Goal: Information Seeking & Learning: Learn about a topic

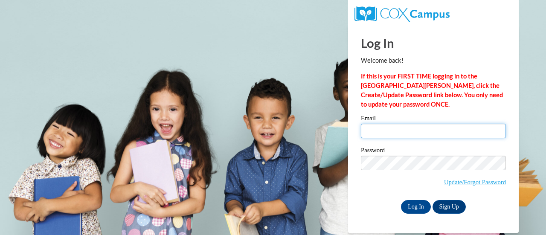
click at [380, 129] on input "Email" at bounding box center [433, 131] width 145 height 15
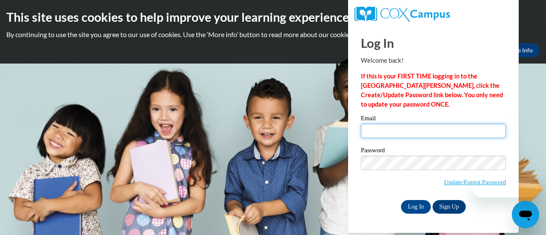
click at [380, 129] on input "Email" at bounding box center [433, 131] width 145 height 15
type input "[EMAIL_ADDRESS][DOMAIN_NAME]"
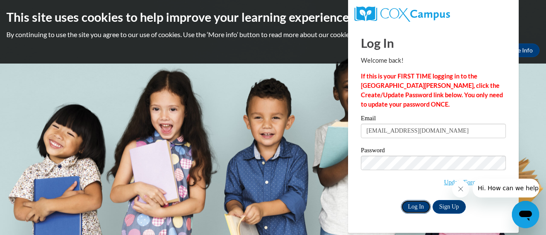
click at [415, 203] on input "Log In" at bounding box center [416, 207] width 30 height 14
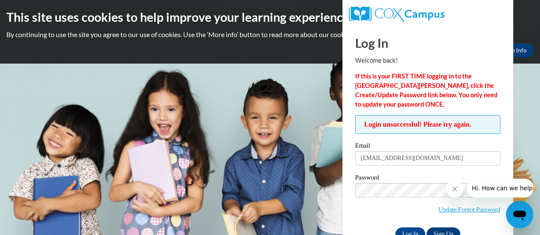
click at [292, 140] on body "This site uses cookies to help improve your learning experience. By continuing …" at bounding box center [270, 117] width 540 height 235
click at [395, 227] on input "Log In" at bounding box center [410, 234] width 30 height 14
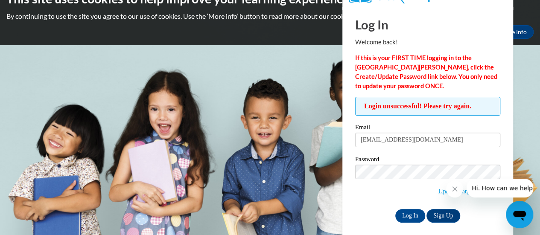
scroll to position [24, 0]
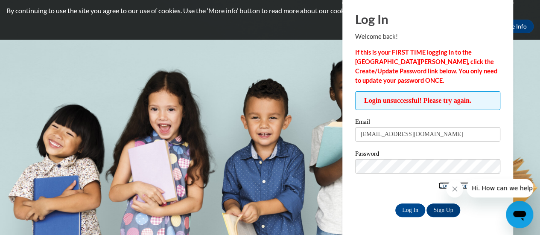
click at [438, 184] on link "Update/Forgot Password" at bounding box center [469, 185] width 62 height 7
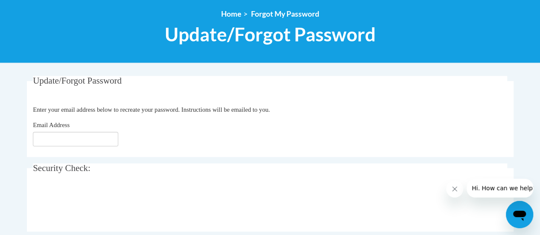
scroll to position [93, 0]
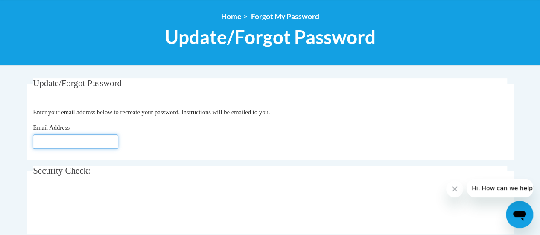
click at [76, 143] on input "Email Address" at bounding box center [75, 141] width 85 height 15
type input "[EMAIL_ADDRESS][DOMAIN_NAME]"
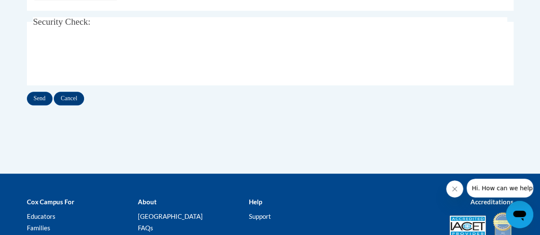
scroll to position [242, 0]
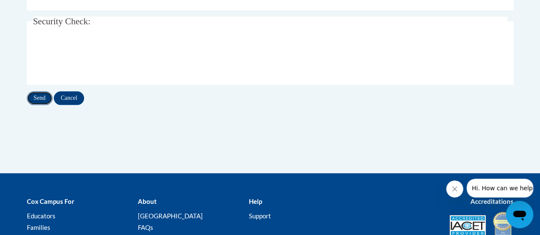
click at [37, 96] on input "Send" at bounding box center [40, 98] width 26 height 14
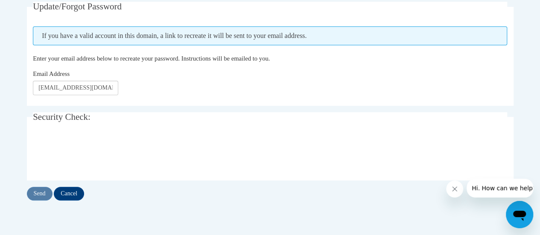
scroll to position [170, 0]
click at [34, 195] on input "Send" at bounding box center [40, 193] width 26 height 14
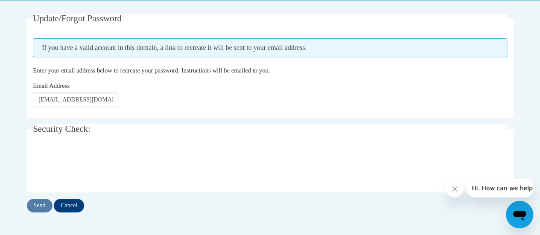
scroll to position [158, 0]
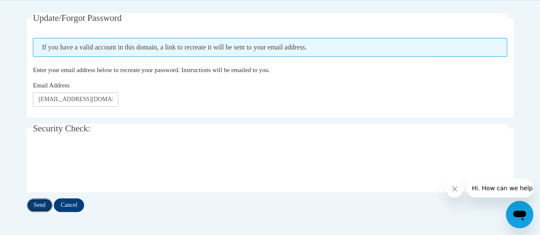
click at [40, 206] on input "Send" at bounding box center [40, 205] width 26 height 14
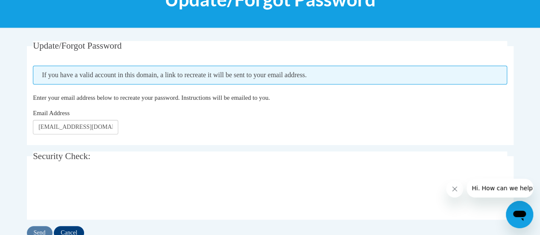
scroll to position [131, 0]
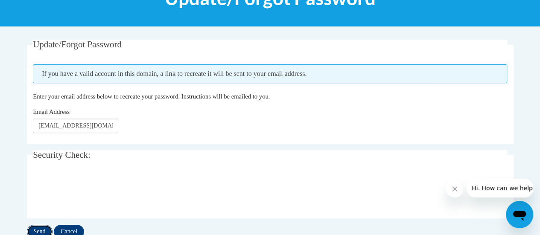
click at [43, 227] on input "Send" at bounding box center [40, 232] width 26 height 14
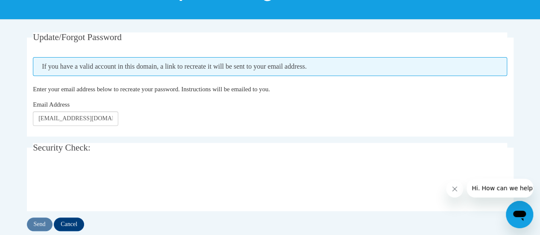
scroll to position [141, 0]
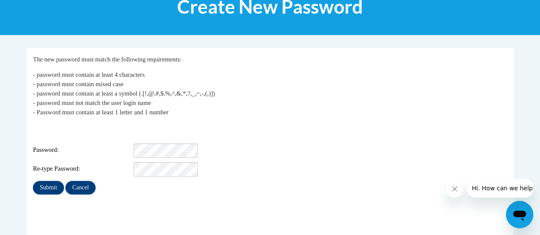
scroll to position [125, 0]
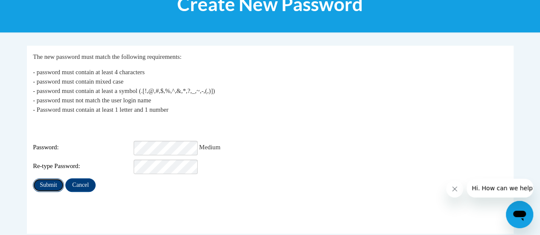
click at [47, 178] on input "Submit" at bounding box center [48, 185] width 31 height 14
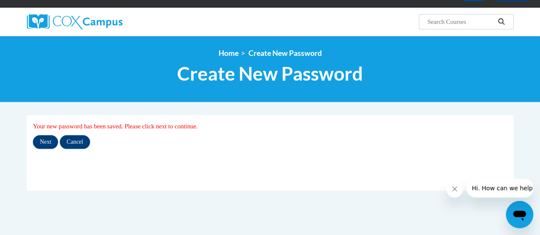
scroll to position [58, 0]
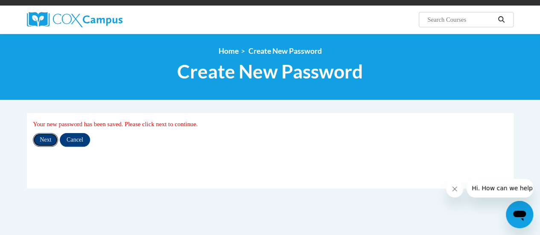
click at [46, 137] on input "Next" at bounding box center [45, 140] width 25 height 14
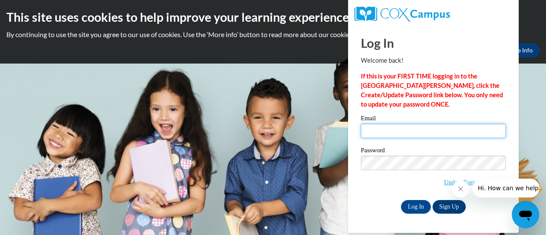
type input "[EMAIL_ADDRESS][DOMAIN_NAME]"
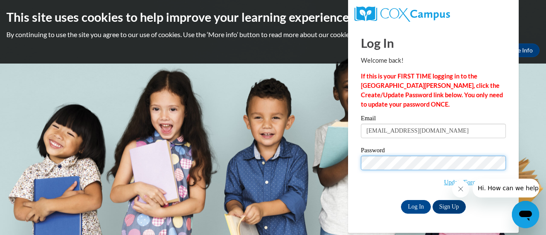
click at [357, 163] on div "Please enter your email! Please enter your password! Email [EMAIL_ADDRESS][DOMA…" at bounding box center [433, 164] width 158 height 98
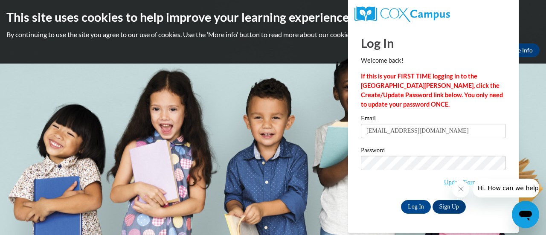
click at [357, 163] on div "Please enter your email! Please enter your password! Email [EMAIL_ADDRESS][DOMA…" at bounding box center [433, 164] width 158 height 98
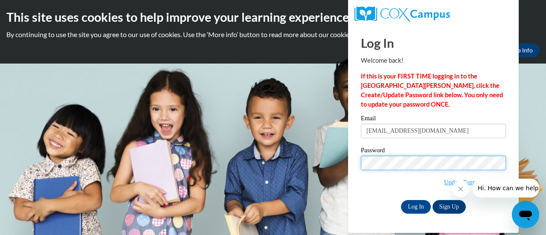
click at [359, 165] on div "Please enter your email! Please enter your password! Email [EMAIL_ADDRESS][DOMA…" at bounding box center [433, 164] width 158 height 98
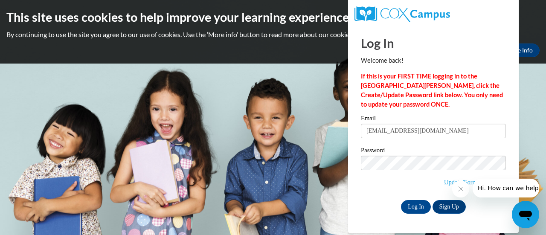
click at [361, 191] on span "Update/Forgot Password" at bounding box center [433, 173] width 145 height 35
click at [409, 211] on input "Log In" at bounding box center [416, 207] width 30 height 14
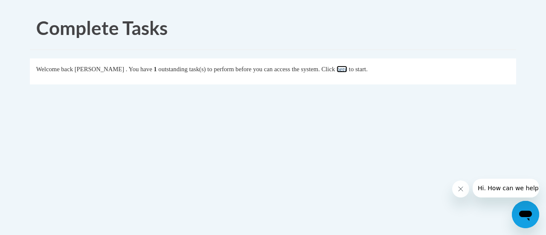
click at [347, 69] on link "here" at bounding box center [342, 69] width 11 height 7
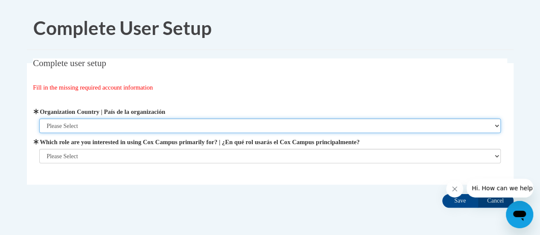
click at [89, 126] on select "Please Select United States | Estados Unidos Outside of the United States | Fue…" at bounding box center [269, 126] width 461 height 15
select select "ad49bcad-a171-4b2e-b99c-48b446064914"
click at [39, 119] on select "Please Select United States | Estados Unidos Outside of the United States | Fue…" at bounding box center [269, 126] width 461 height 15
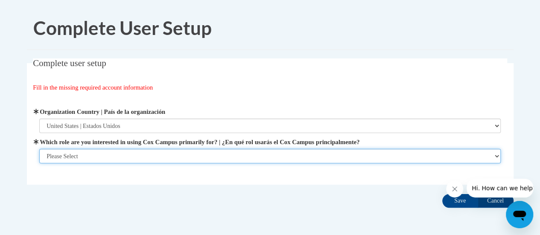
click at [87, 157] on select "Please Select College/University | Colegio/Universidad Community/Nonprofit Part…" at bounding box center [269, 156] width 461 height 15
select select "fbf2d438-af2f-41f8-98f1-81c410e29de3"
click at [39, 163] on select "Please Select College/University | Colegio/Universidad Community/Nonprofit Part…" at bounding box center [269, 156] width 461 height 15
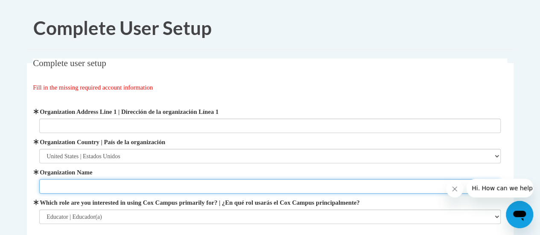
click at [66, 192] on input "Organization Name" at bounding box center [269, 186] width 461 height 15
type input "A"
type input "School District of Altoona"
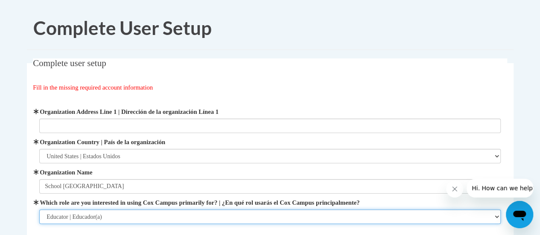
click at [63, 218] on select "Please Select College/University | Colegio/Universidad Community/Nonprofit Part…" at bounding box center [269, 216] width 461 height 15
click at [39, 209] on select "Please Select College/University | Colegio/Universidad Community/Nonprofit Part…" at bounding box center [269, 216] width 461 height 15
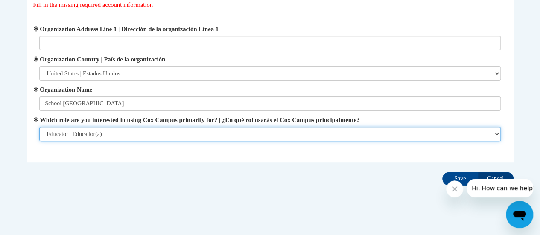
scroll to position [87, 0]
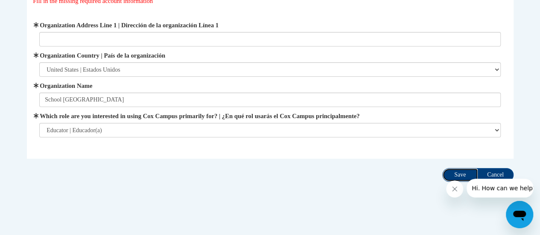
click at [462, 171] on input "Save" at bounding box center [460, 175] width 36 height 14
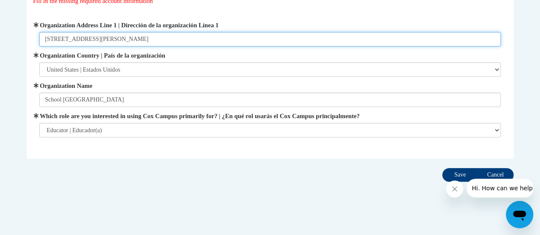
type input "157 Bartlett Ave"
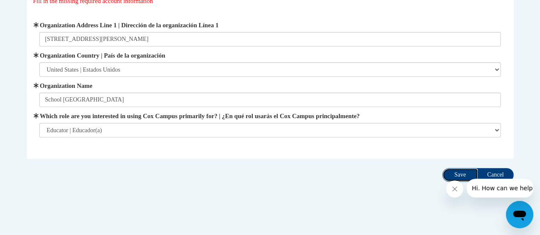
click at [459, 176] on input "Save" at bounding box center [460, 175] width 36 height 14
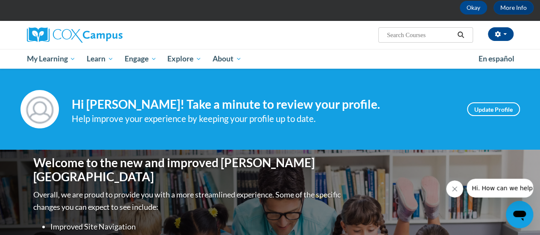
scroll to position [44, 0]
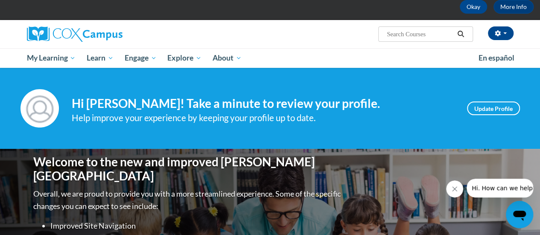
click at [462, 36] on icon "Search" at bounding box center [460, 34] width 8 height 6
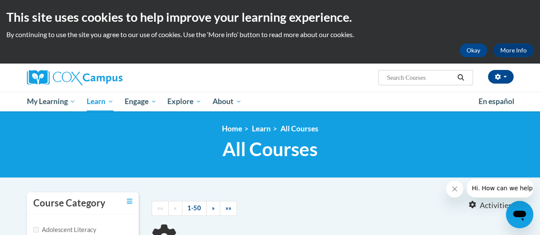
click at [420, 73] on input "Search..." at bounding box center [420, 78] width 68 height 10
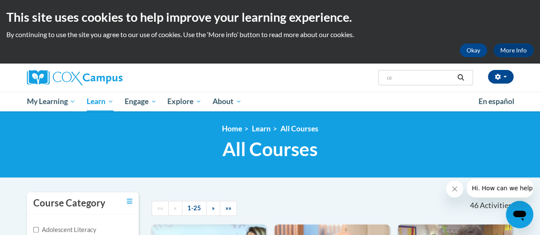
type input "o"
click at [420, 73] on input "Search..." at bounding box center [420, 78] width 68 height 10
type input "oral language"
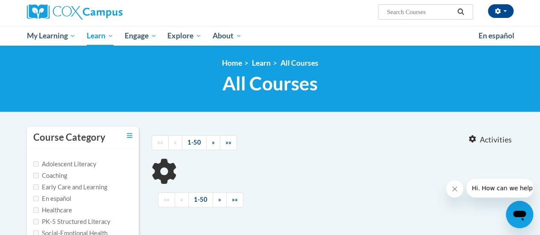
type input "oral language"
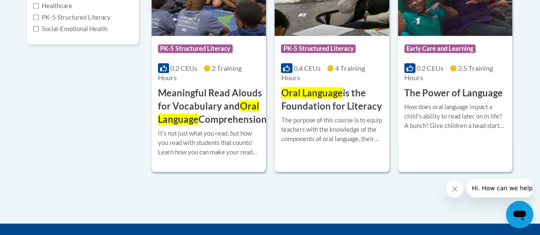
scroll to position [275, 0]
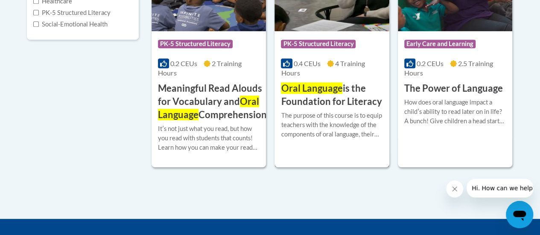
click at [310, 87] on span "Oral Language" at bounding box center [311, 88] width 61 height 12
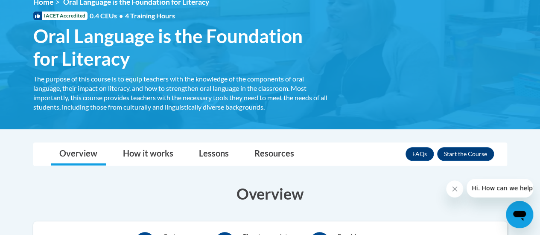
scroll to position [129, 0]
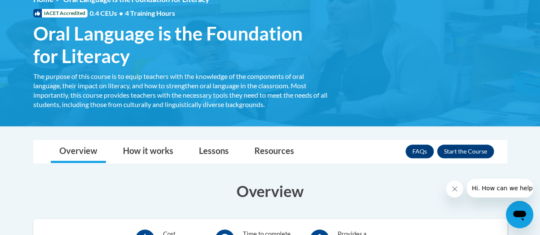
click at [453, 186] on icon "Close message from company" at bounding box center [454, 189] width 7 height 7
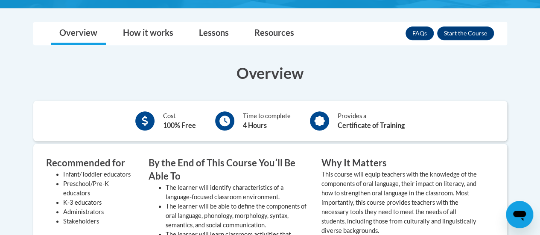
scroll to position [219, 0]
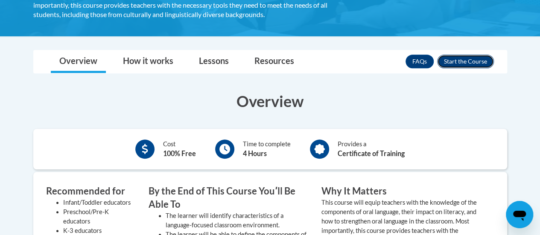
click at [460, 64] on button "Enroll" at bounding box center [465, 62] width 57 height 14
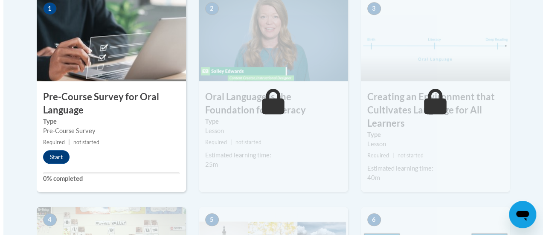
scroll to position [311, 0]
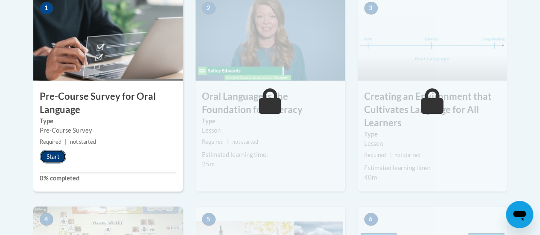
click at [51, 152] on button "Start" at bounding box center [53, 157] width 26 height 14
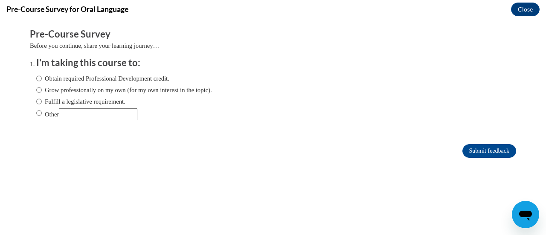
scroll to position [0, 0]
click at [36, 102] on input "Fulfill a legislative requirement." at bounding box center [39, 101] width 6 height 9
radio input "true"
click at [487, 149] on input "Submit feedback" at bounding box center [489, 151] width 54 height 14
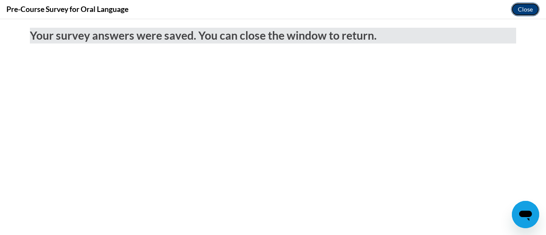
click at [530, 8] on button "Close" at bounding box center [525, 10] width 29 height 14
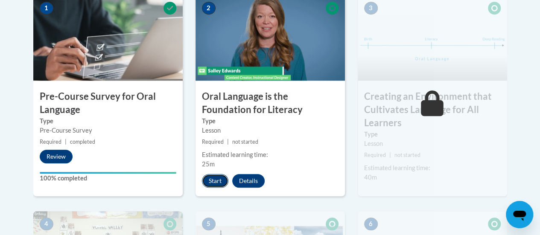
click at [212, 180] on button "Start" at bounding box center [215, 181] width 26 height 14
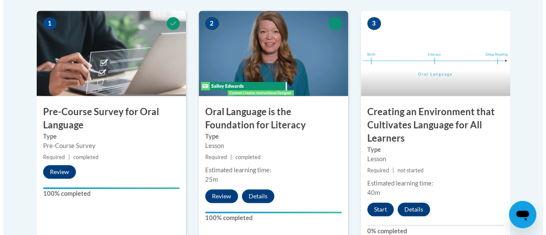
scroll to position [297, 0]
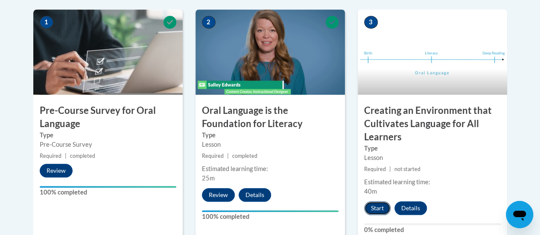
click at [380, 205] on button "Start" at bounding box center [377, 208] width 26 height 14
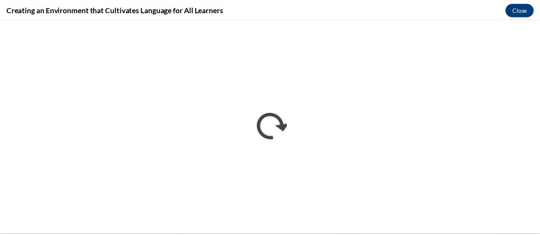
scroll to position [0, 0]
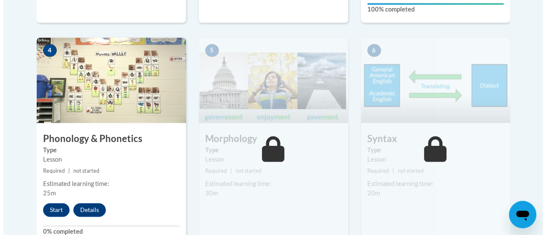
scroll to position [528, 0]
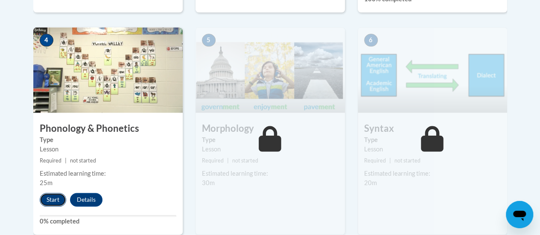
click at [55, 197] on button "Start" at bounding box center [53, 200] width 26 height 14
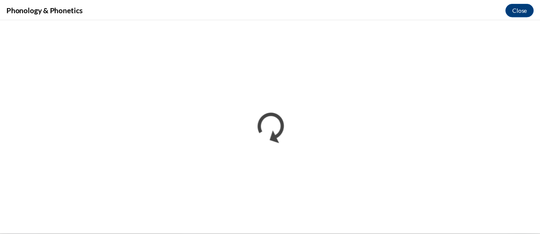
scroll to position [0, 0]
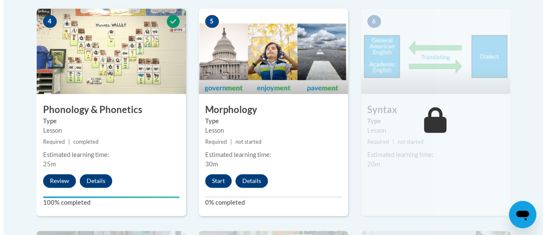
scroll to position [547, 0]
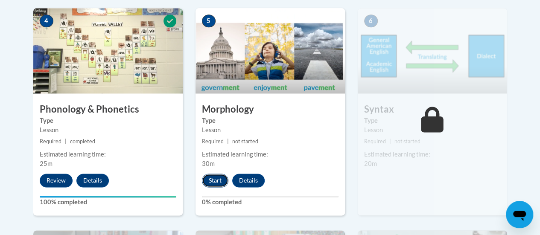
click at [216, 178] on button "Start" at bounding box center [215, 181] width 26 height 14
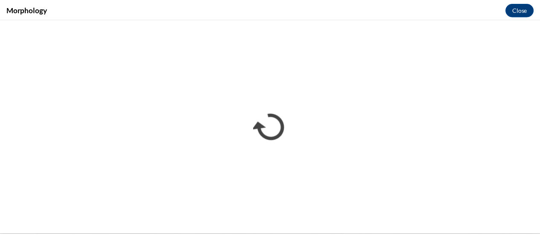
scroll to position [0, 0]
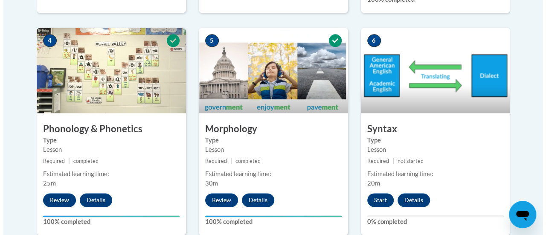
scroll to position [528, 0]
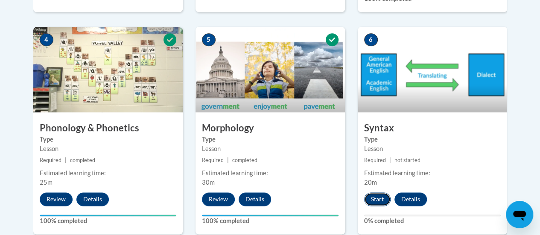
click at [373, 196] on button "Start" at bounding box center [377, 199] width 26 height 14
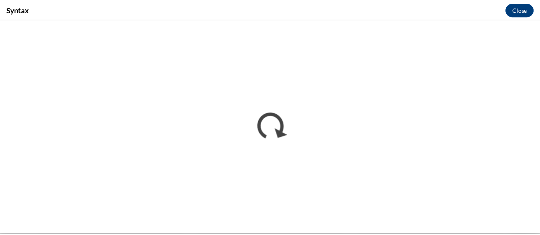
scroll to position [0, 0]
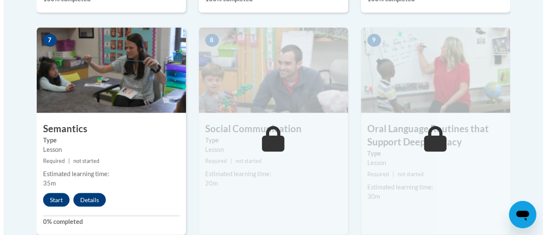
scroll to position [751, 0]
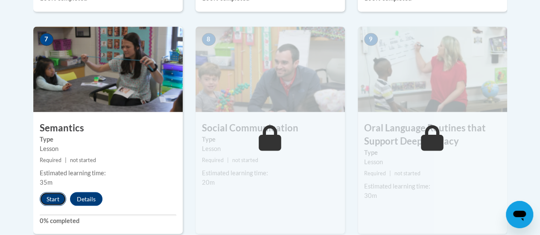
click at [45, 194] on button "Start" at bounding box center [53, 199] width 26 height 14
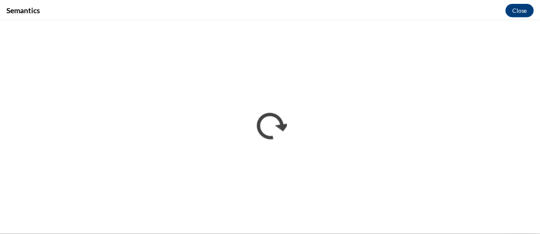
scroll to position [0, 0]
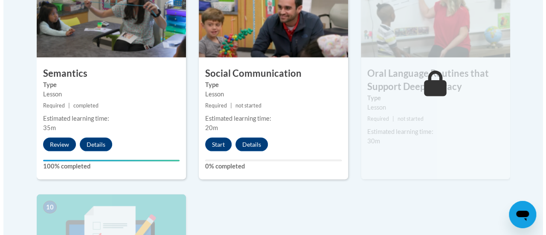
scroll to position [807, 0]
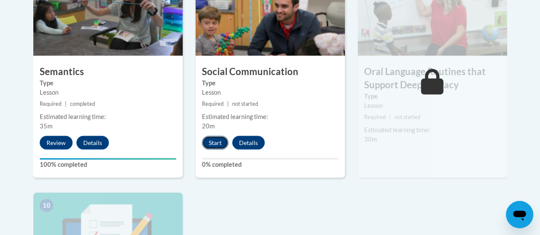
click at [211, 139] on button "Start" at bounding box center [215, 143] width 26 height 14
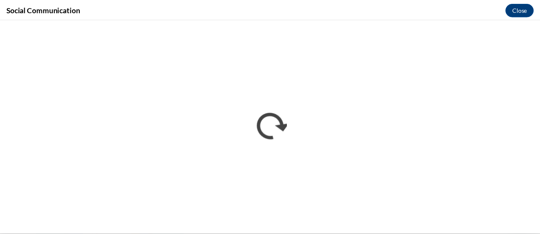
scroll to position [0, 0]
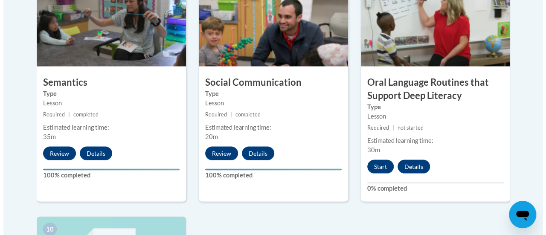
scroll to position [796, 0]
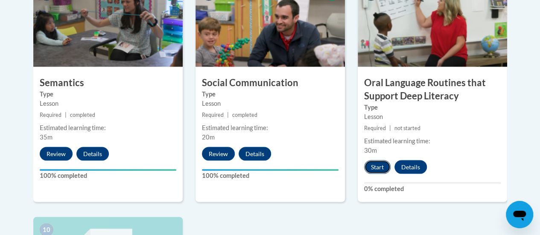
click at [373, 166] on button "Start" at bounding box center [377, 167] width 26 height 14
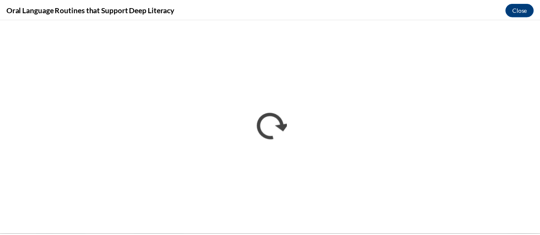
scroll to position [0, 0]
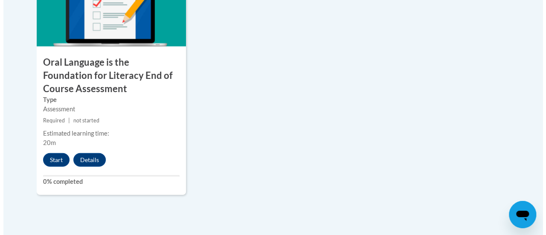
scroll to position [1052, 0]
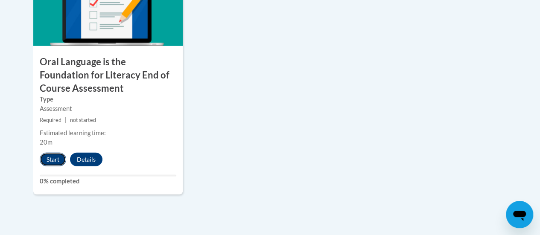
click at [50, 158] on button "Start" at bounding box center [53, 160] width 26 height 14
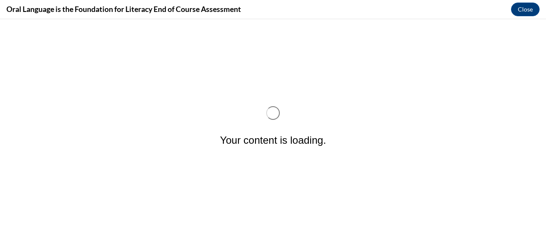
scroll to position [0, 0]
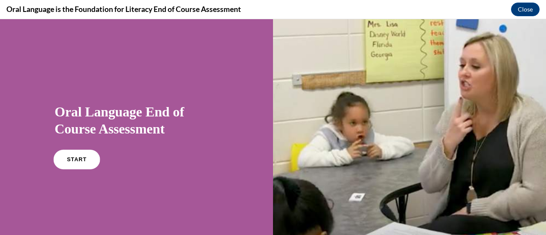
click at [77, 157] on span "START" at bounding box center [77, 160] width 20 height 6
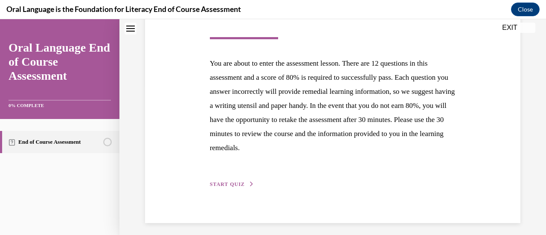
scroll to position [156, 0]
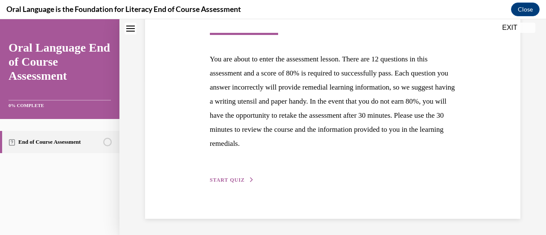
click at [235, 181] on span "START QUIZ" at bounding box center [227, 180] width 35 height 6
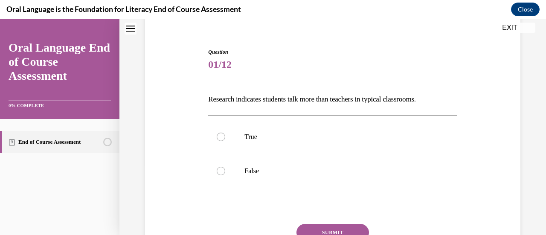
scroll to position [73, 0]
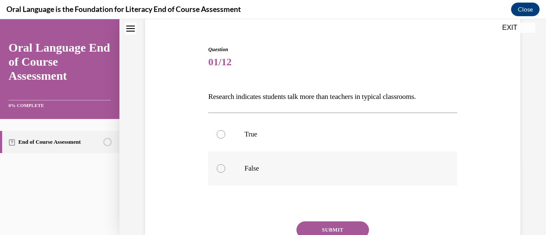
click at [219, 168] on div at bounding box center [221, 168] width 9 height 9
click at [219, 168] on input "False" at bounding box center [221, 168] width 9 height 9
radio input "true"
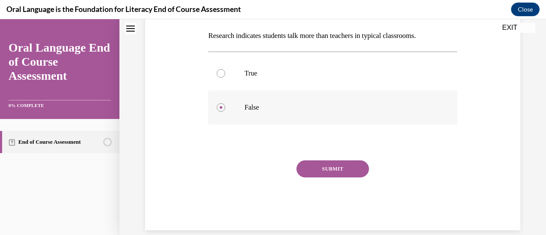
scroll to position [135, 0]
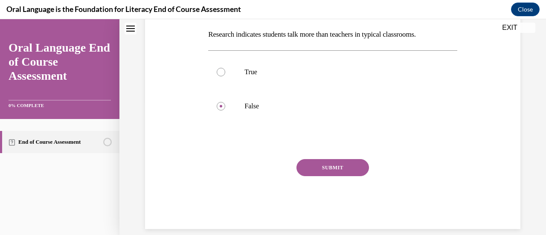
click at [345, 168] on button "SUBMIT" at bounding box center [332, 167] width 73 height 17
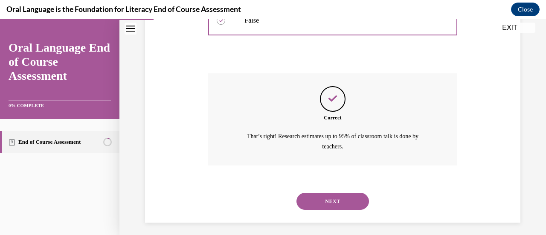
scroll to position [225, 0]
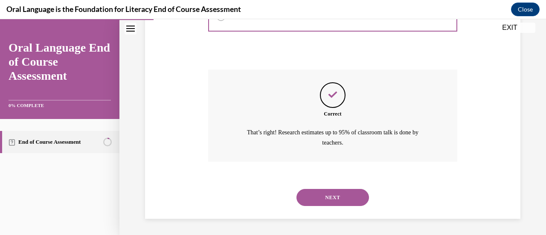
click at [345, 198] on button "NEXT" at bounding box center [332, 197] width 73 height 17
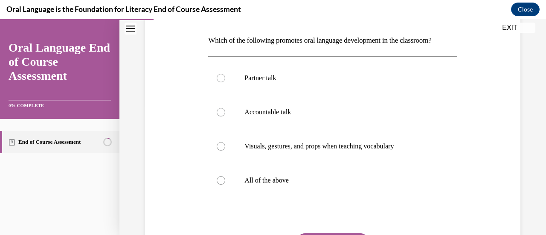
scroll to position [130, 0]
click at [218, 180] on div at bounding box center [221, 179] width 9 height 9
click at [218, 180] on input "All of the above" at bounding box center [221, 179] width 9 height 9
radio input "true"
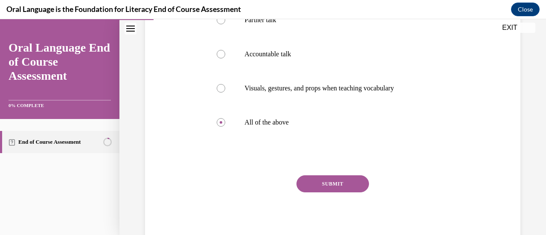
click at [337, 185] on button "SUBMIT" at bounding box center [332, 183] width 73 height 17
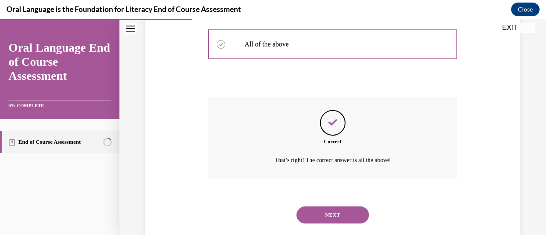
scroll to position [283, 0]
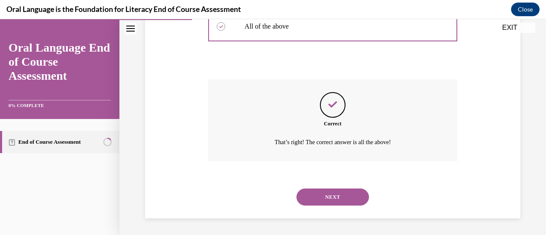
click at [334, 196] on button "NEXT" at bounding box center [332, 197] width 73 height 17
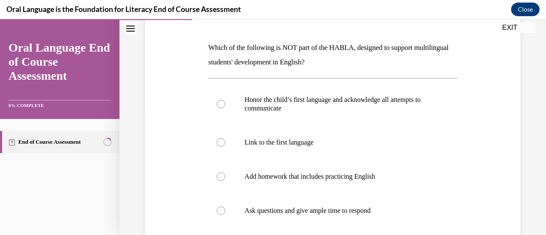
scroll to position [125, 0]
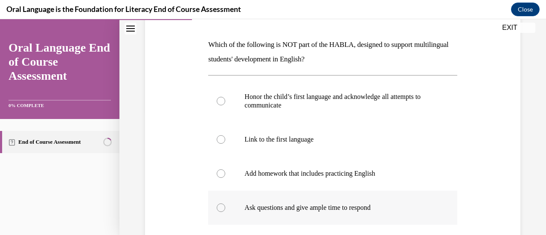
click at [451, 191] on label "Ask questions and give ample time to respond" at bounding box center [332, 208] width 249 height 34
click at [225, 203] on input "Ask questions and give ample time to respond" at bounding box center [221, 207] width 9 height 9
radio input "true"
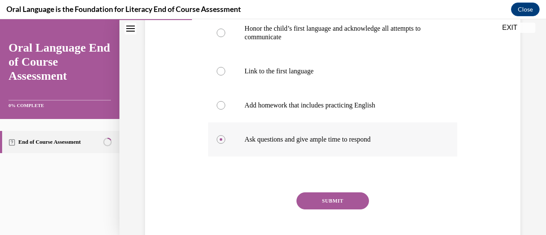
scroll to position [194, 0]
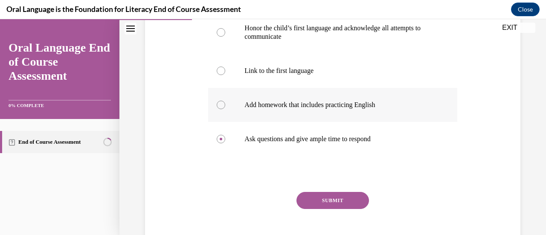
click at [219, 104] on div at bounding box center [221, 105] width 9 height 9
click at [219, 104] on input "Add homework that includes practicing English" at bounding box center [221, 105] width 9 height 9
radio input "true"
click at [325, 201] on button "SUBMIT" at bounding box center [332, 200] width 73 height 17
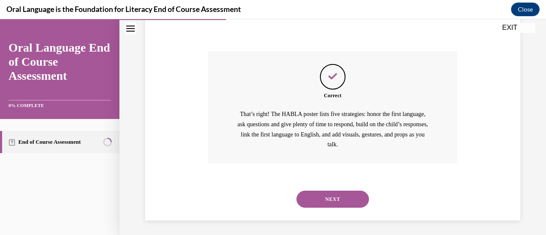
scroll to position [337, 0]
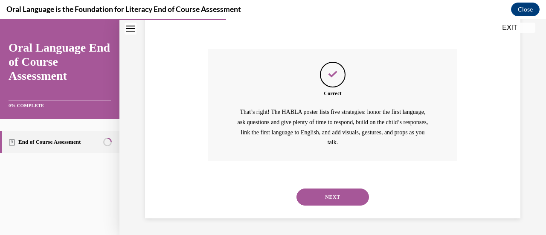
click at [325, 201] on button "NEXT" at bounding box center [332, 197] width 73 height 17
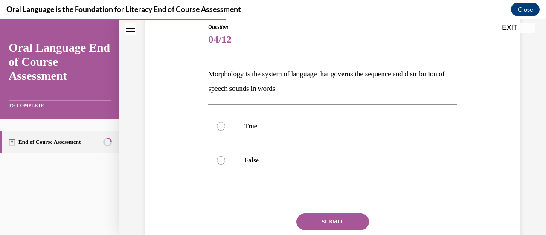
scroll to position [96, 0]
click at [223, 162] on div at bounding box center [221, 160] width 9 height 9
click at [223, 162] on input "False" at bounding box center [221, 160] width 9 height 9
radio input "true"
click at [322, 220] on button "SUBMIT" at bounding box center [332, 221] width 73 height 17
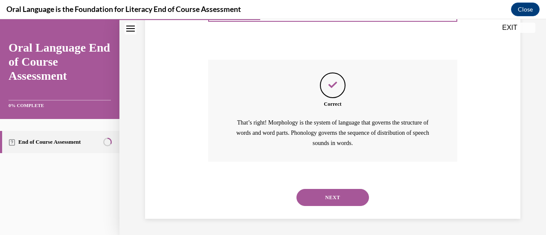
scroll to position [250, 0]
click at [327, 197] on button "NEXT" at bounding box center [332, 197] width 73 height 17
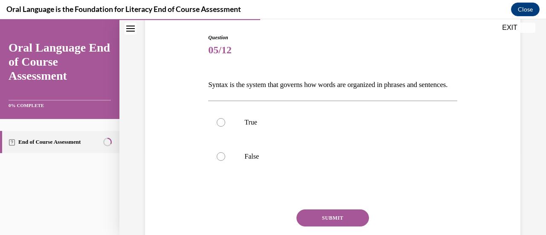
scroll to position [85, 0]
click at [219, 126] on div at bounding box center [221, 122] width 9 height 9
click at [219, 126] on input "True" at bounding box center [221, 122] width 9 height 9
radio input "true"
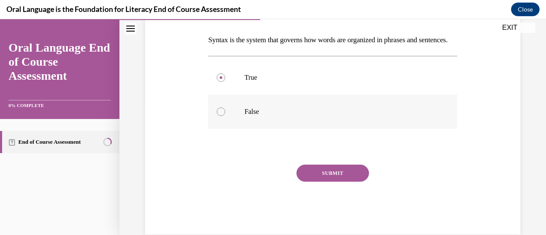
scroll to position [131, 0]
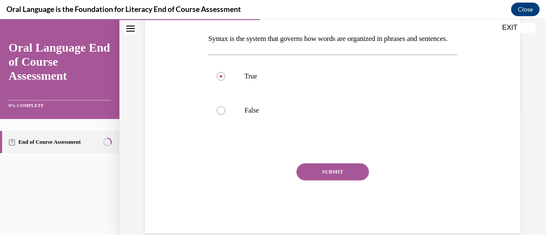
click at [334, 180] on button "SUBMIT" at bounding box center [332, 171] width 73 height 17
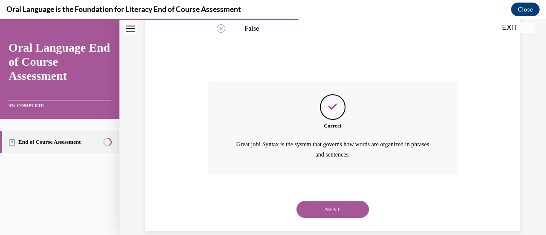
scroll to position [239, 0]
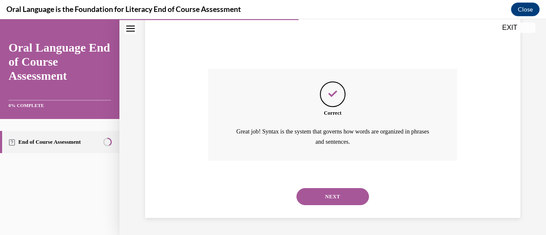
click at [322, 197] on button "NEXT" at bounding box center [332, 196] width 73 height 17
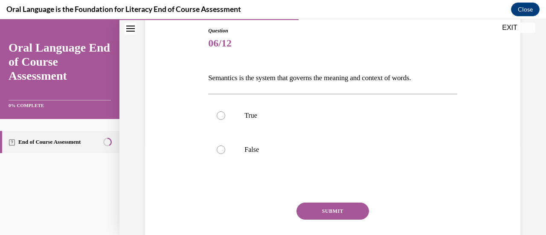
scroll to position [92, 0]
click at [221, 114] on div at bounding box center [221, 115] width 9 height 9
click at [221, 114] on input "True" at bounding box center [221, 115] width 9 height 9
radio input "true"
click at [315, 211] on button "SUBMIT" at bounding box center [332, 210] width 73 height 17
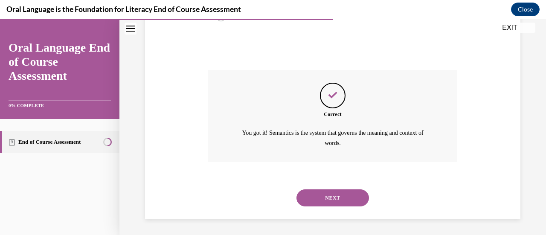
scroll to position [225, 0]
click at [319, 196] on button "NEXT" at bounding box center [332, 197] width 73 height 17
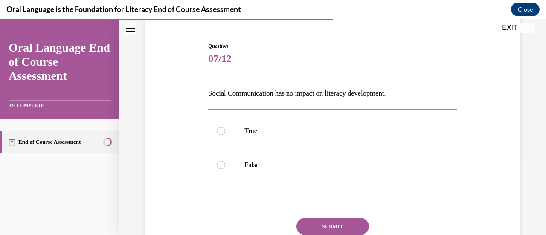
scroll to position [81, 0]
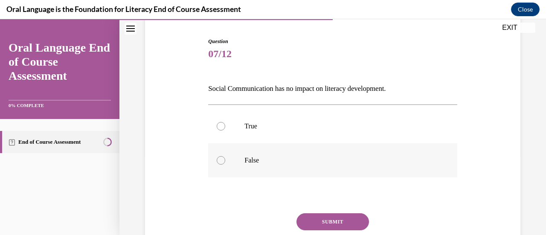
click at [219, 158] on div at bounding box center [221, 160] width 9 height 9
click at [219, 158] on input "False" at bounding box center [221, 160] width 9 height 9
radio input "true"
click at [321, 223] on button "SUBMIT" at bounding box center [332, 221] width 73 height 17
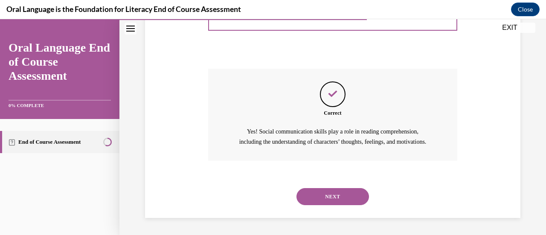
scroll to position [235, 0]
click at [339, 195] on button "NEXT" at bounding box center [332, 196] width 73 height 17
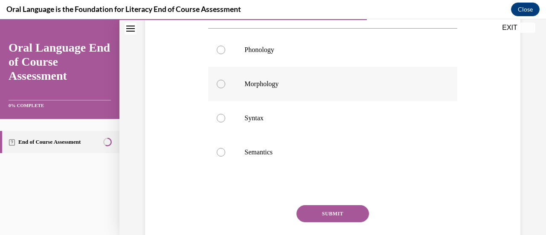
scroll to position [177, 0]
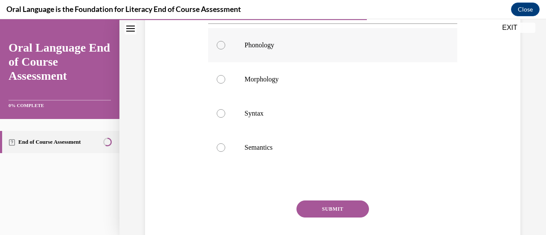
click at [222, 49] on div at bounding box center [221, 45] width 9 height 9
click at [222, 49] on input "Phonology" at bounding box center [221, 45] width 9 height 9
radio input "true"
click at [316, 218] on button "SUBMIT" at bounding box center [332, 208] width 73 height 17
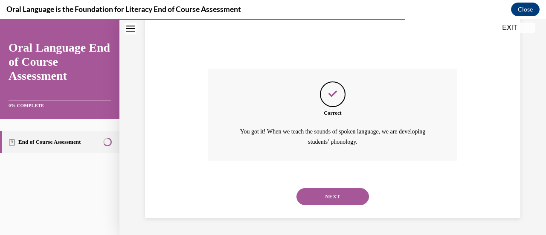
scroll to position [322, 0]
click at [335, 192] on button "NEXT" at bounding box center [332, 196] width 73 height 17
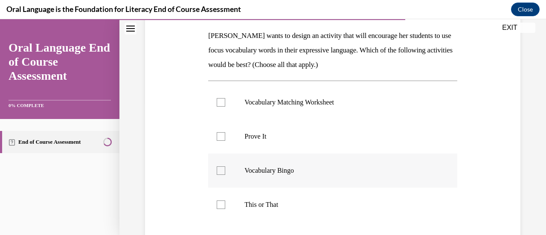
scroll to position [134, 0]
click at [219, 134] on div at bounding box center [221, 137] width 9 height 9
click at [219, 134] on input "Prove It" at bounding box center [221, 137] width 9 height 9
checkbox input "true"
click at [221, 205] on div at bounding box center [221, 205] width 9 height 9
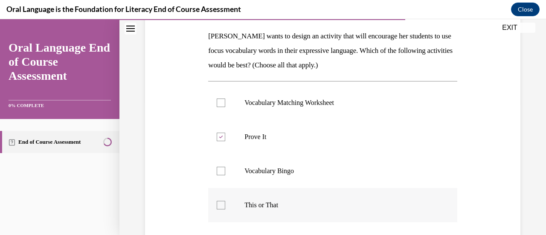
click at [221, 205] on input "This or That" at bounding box center [221, 205] width 9 height 9
checkbox input "true"
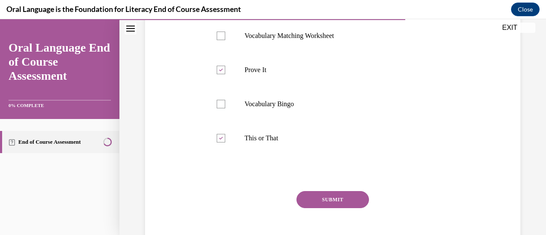
scroll to position [201, 0]
click at [333, 197] on button "SUBMIT" at bounding box center [332, 198] width 73 height 17
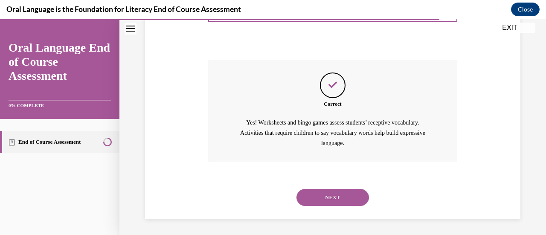
scroll to position [332, 0]
click at [333, 197] on button "NEXT" at bounding box center [332, 197] width 73 height 17
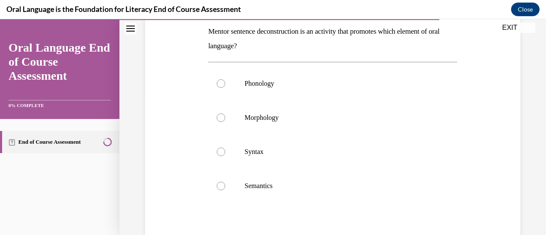
scroll to position [139, 0]
click at [221, 148] on div at bounding box center [221, 150] width 9 height 9
click at [221, 148] on input "Syntax" at bounding box center [221, 150] width 9 height 9
radio input "true"
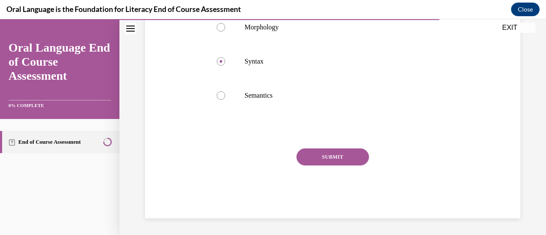
click at [337, 157] on button "SUBMIT" at bounding box center [332, 156] width 73 height 17
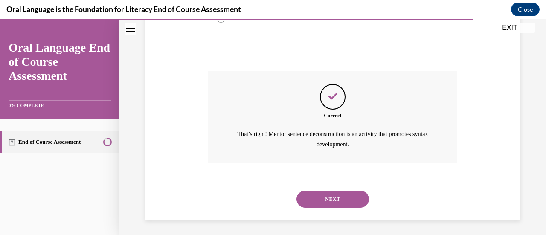
scroll to position [308, 0]
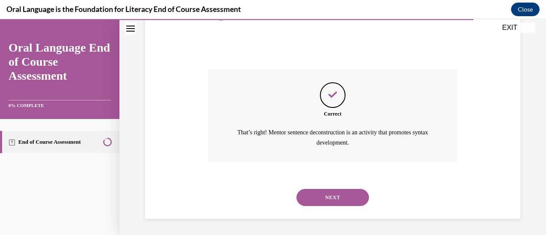
click at [302, 200] on button "NEXT" at bounding box center [332, 197] width 73 height 17
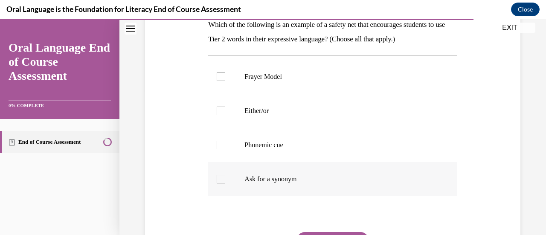
scroll to position [148, 0]
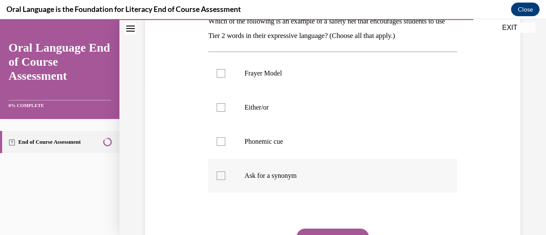
click at [222, 176] on div at bounding box center [221, 175] width 9 height 9
click at [222, 176] on input "Ask for a synonym" at bounding box center [221, 175] width 9 height 9
checkbox input "true"
click at [218, 105] on div at bounding box center [221, 107] width 9 height 9
click at [218, 105] on input "Either/or" at bounding box center [221, 107] width 9 height 9
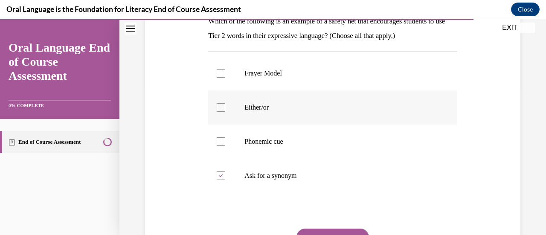
checkbox input "true"
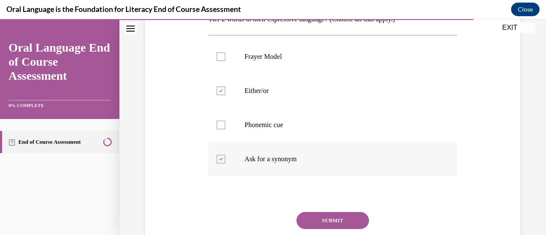
scroll to position [166, 0]
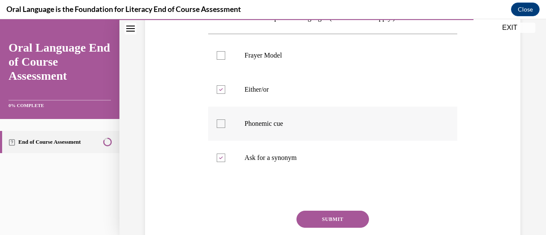
click at [220, 124] on div at bounding box center [221, 123] width 9 height 9
click at [220, 124] on input "Phonemic cue" at bounding box center [221, 123] width 9 height 9
checkbox input "true"
click at [320, 222] on button "SUBMIT" at bounding box center [332, 219] width 73 height 17
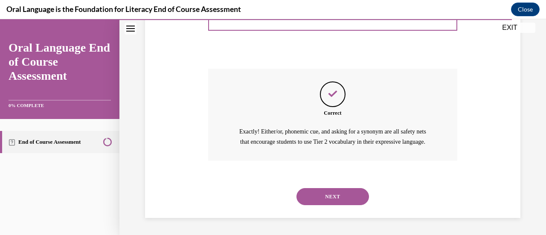
scroll to position [318, 0]
click at [345, 199] on button "NEXT" at bounding box center [332, 196] width 73 height 17
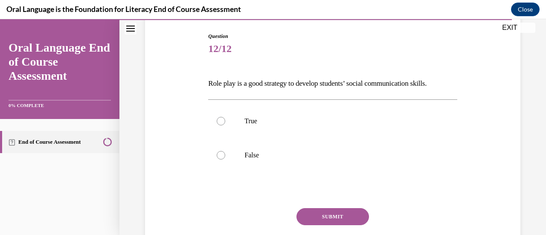
scroll to position [87, 0]
click at [218, 119] on div at bounding box center [221, 120] width 9 height 9
click at [218, 119] on input "True" at bounding box center [221, 120] width 9 height 9
radio input "true"
click at [312, 214] on button "SUBMIT" at bounding box center [332, 215] width 73 height 17
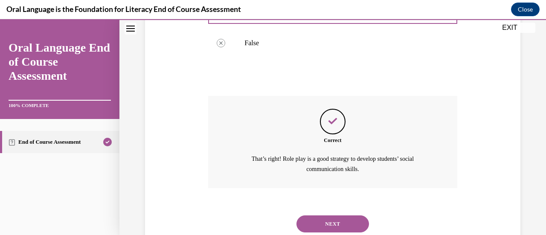
scroll to position [225, 0]
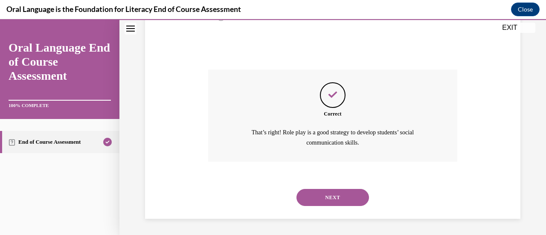
click at [320, 202] on button "NEXT" at bounding box center [332, 197] width 73 height 17
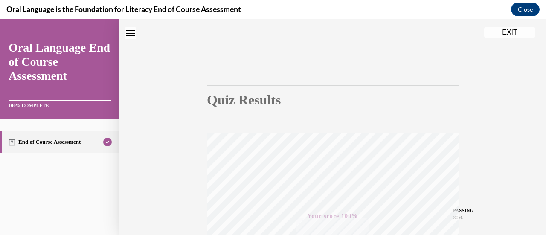
scroll to position [0, 0]
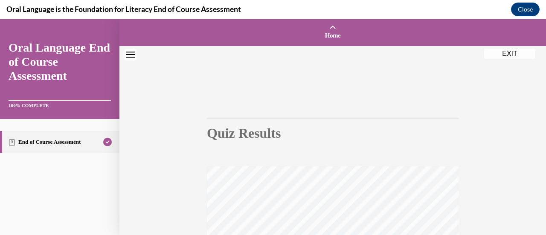
click at [514, 50] on button "EXIT" at bounding box center [509, 54] width 51 height 10
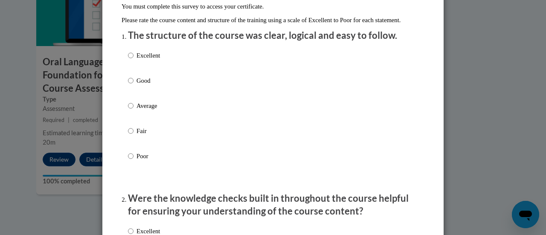
scroll to position [95, 0]
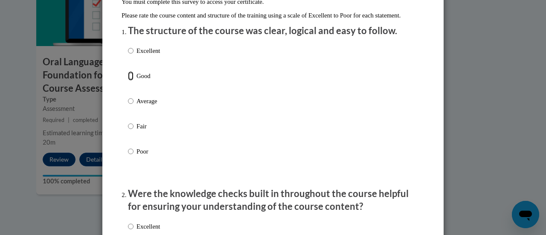
click at [128, 81] on input "Good" at bounding box center [131, 75] width 6 height 9
radio input "true"
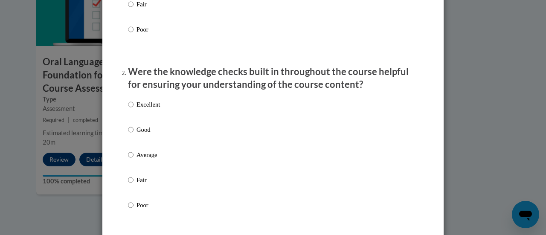
scroll to position [218, 0]
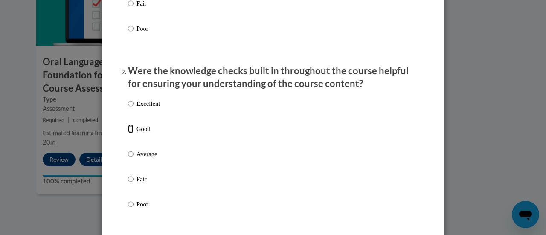
click at [128, 134] on input "Good" at bounding box center [131, 128] width 6 height 9
radio input "true"
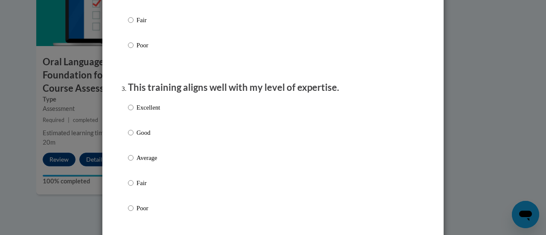
scroll to position [390, 0]
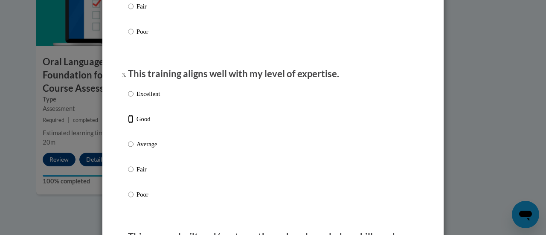
click at [128, 124] on input "Good" at bounding box center [131, 118] width 6 height 9
radio input "true"
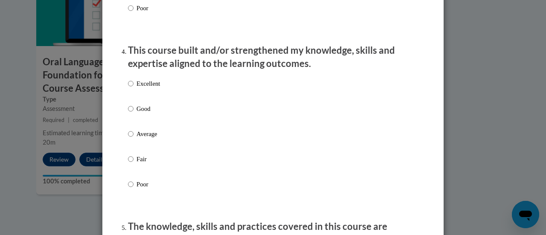
scroll to position [580, 0]
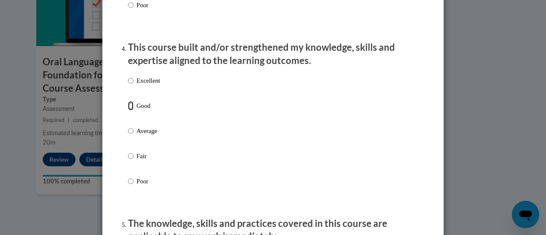
click at [128, 110] on input "Good" at bounding box center [131, 105] width 6 height 9
radio input "true"
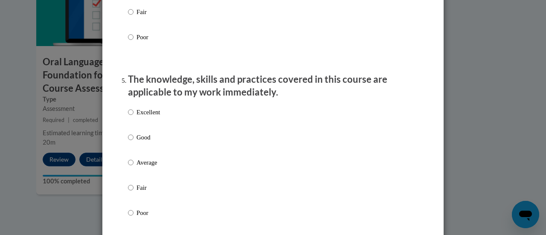
scroll to position [732, 0]
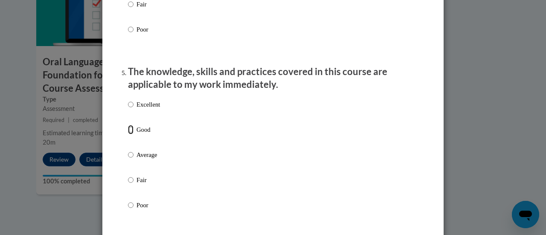
click at [128, 134] on input "Good" at bounding box center [131, 129] width 6 height 9
radio input "true"
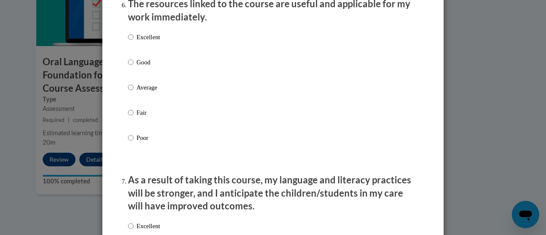
scroll to position [981, 0]
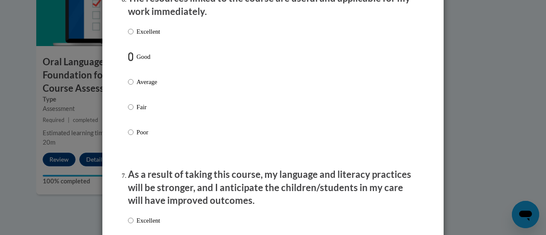
click at [128, 60] on input "Good" at bounding box center [131, 56] width 6 height 9
radio input "true"
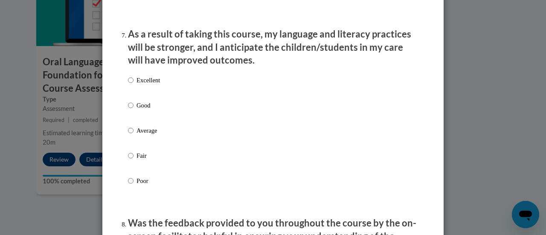
scroll to position [1124, 0]
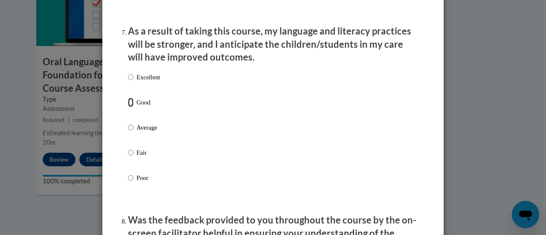
click at [128, 107] on input "Good" at bounding box center [131, 102] width 6 height 9
radio input "true"
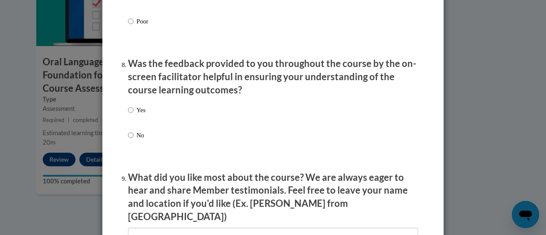
scroll to position [1281, 0]
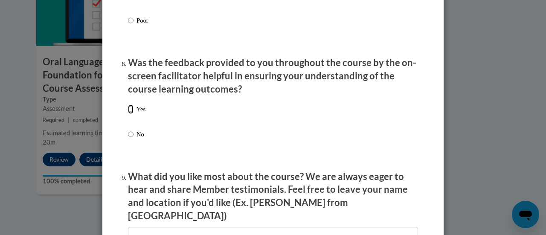
click at [128, 114] on input "Yes" at bounding box center [131, 109] width 6 height 9
radio input "true"
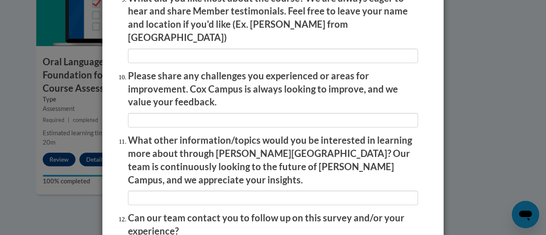
scroll to position [1539, 0]
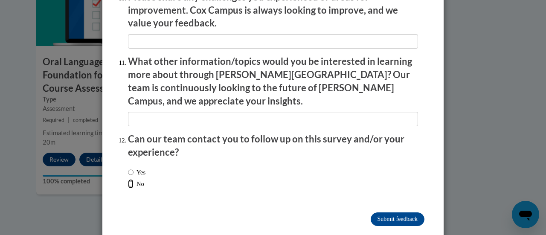
click at [128, 179] on input "No" at bounding box center [131, 183] width 6 height 9
radio input "true"
click at [384, 212] on input "Submit feedback" at bounding box center [398, 219] width 54 height 14
